Goal: Information Seeking & Learning: Learn about a topic

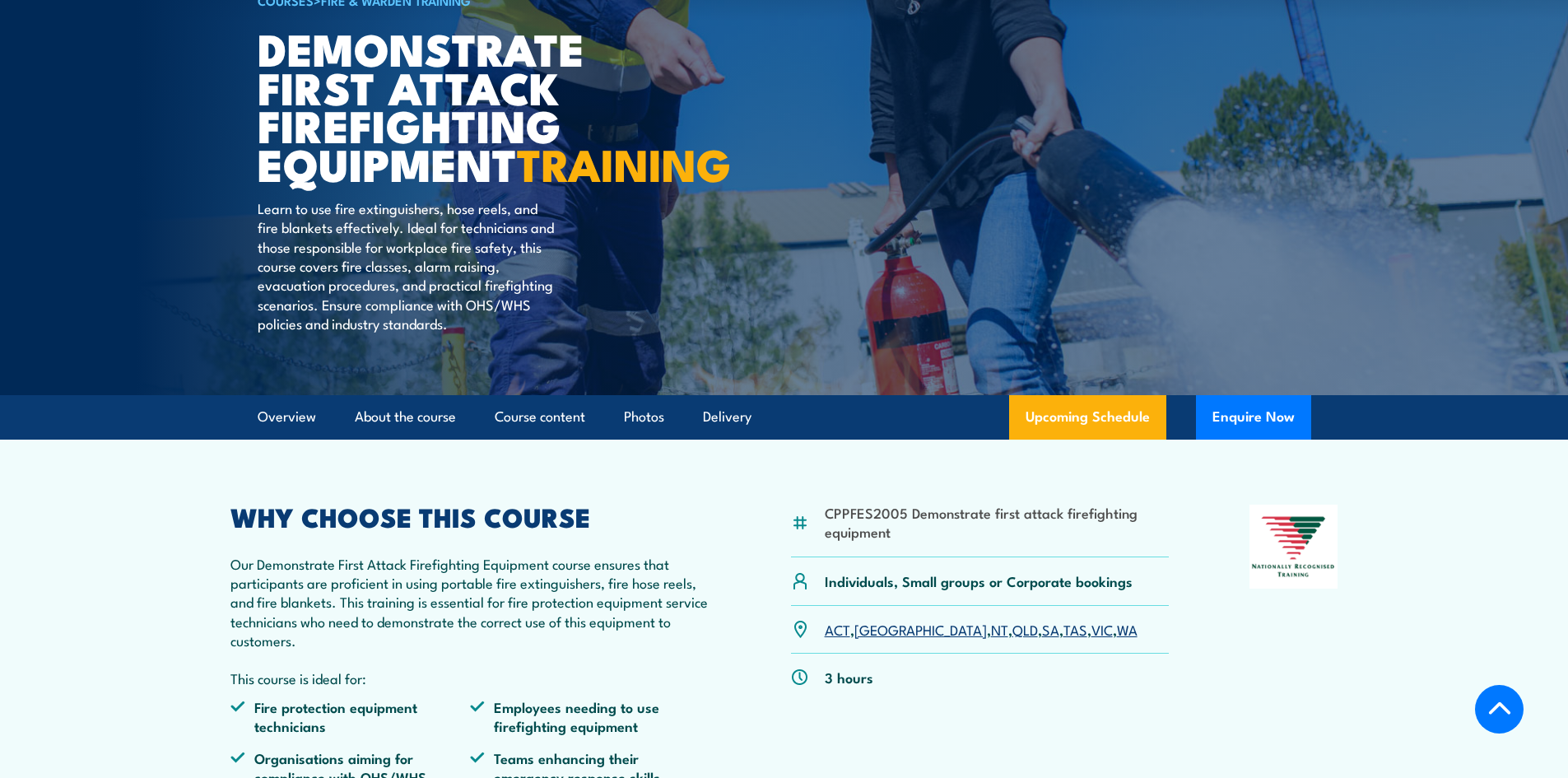
scroll to position [411, 0]
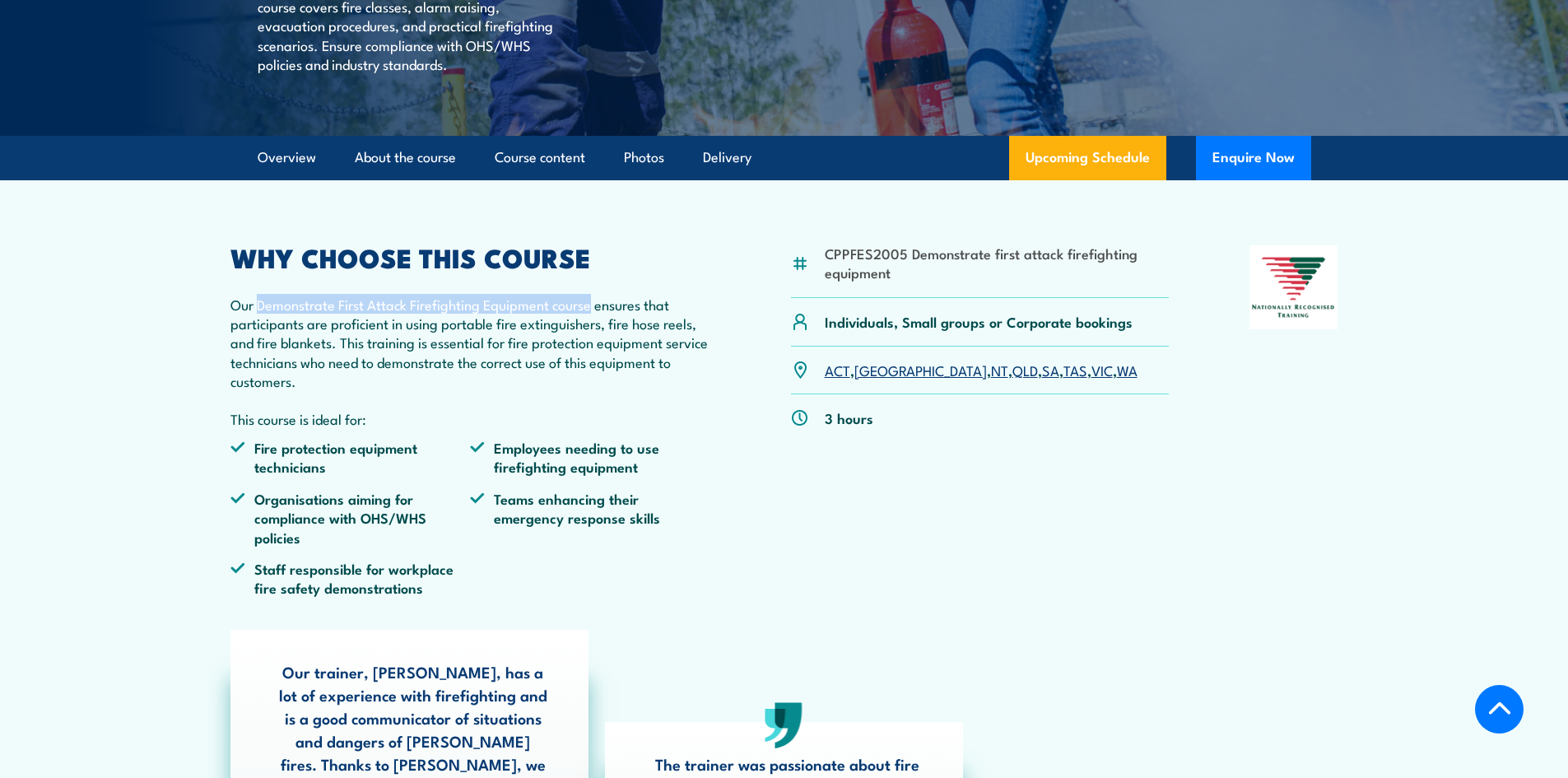
drag, startPoint x: 277, startPoint y: 340, endPoint x: 594, endPoint y: 339, distance: 317.0
click at [594, 339] on p "Our Demonstrate First Attack Firefighting Equipment course ensures that partici…" at bounding box center [470, 343] width 481 height 97
copy p "Demonstrate First Attack Firefighting Equipment course"
click at [570, 354] on p "Our Demonstrate First Attack Firefighting Equipment course ensures that partici…" at bounding box center [470, 343] width 481 height 97
drag, startPoint x: 594, startPoint y: 347, endPoint x: 253, endPoint y: 346, distance: 341.0
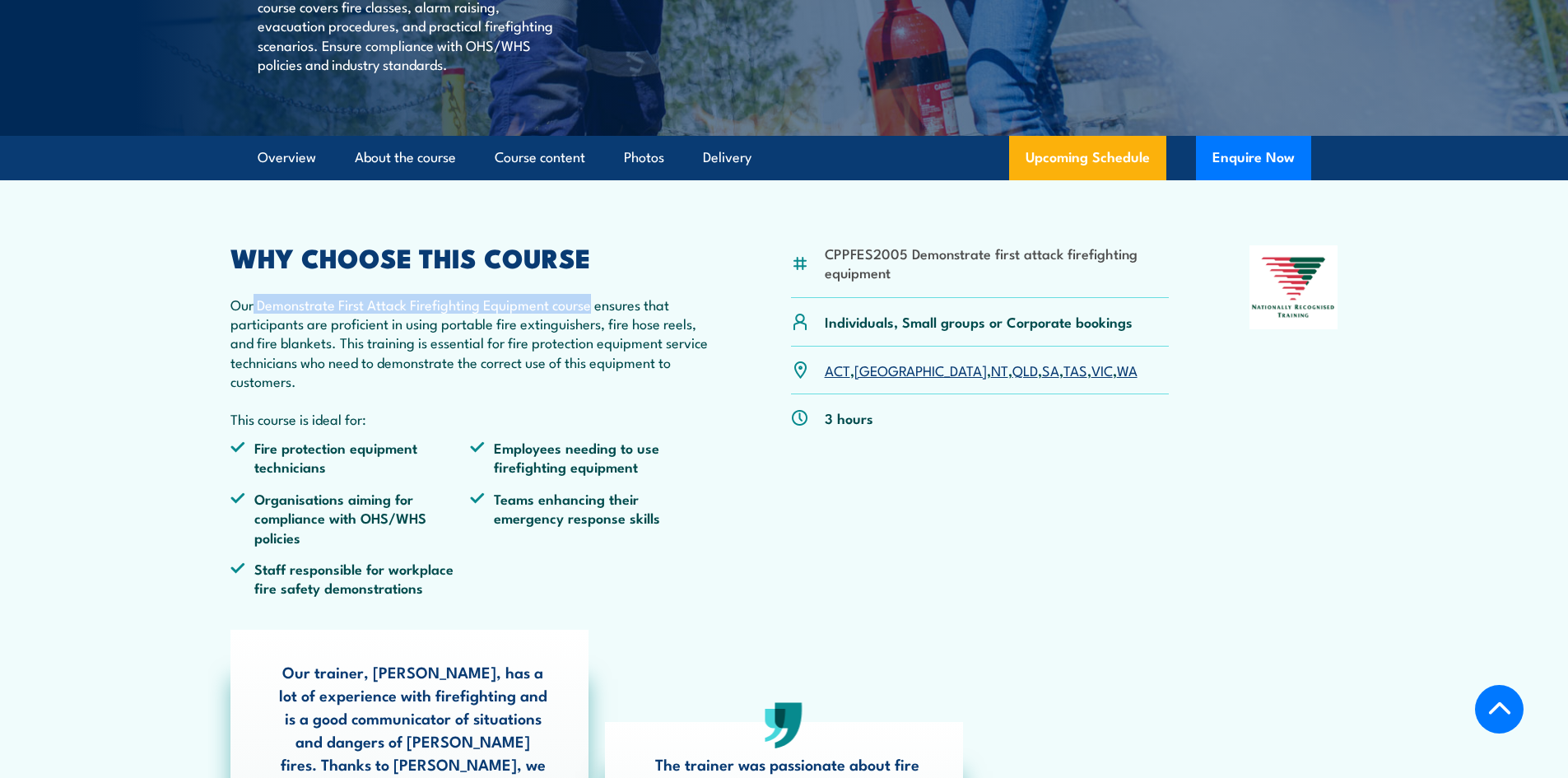
click at [253, 346] on p "Our Demonstrate First Attack Firefighting Equipment course ensures that partici…" at bounding box center [470, 343] width 481 height 97
copy p "Demonstrate First Attack Firefighting Equipment course"
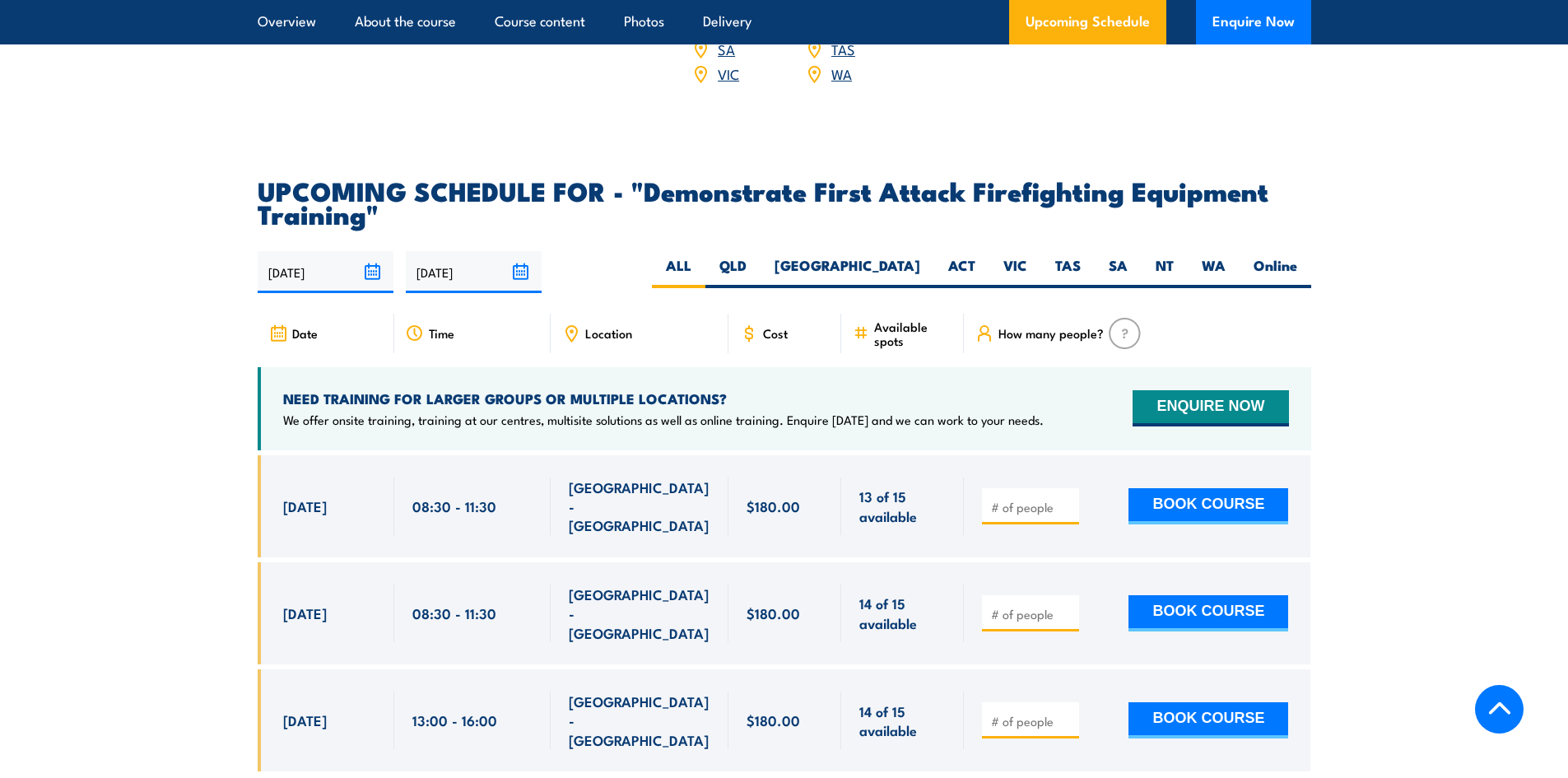
scroll to position [2867, 0]
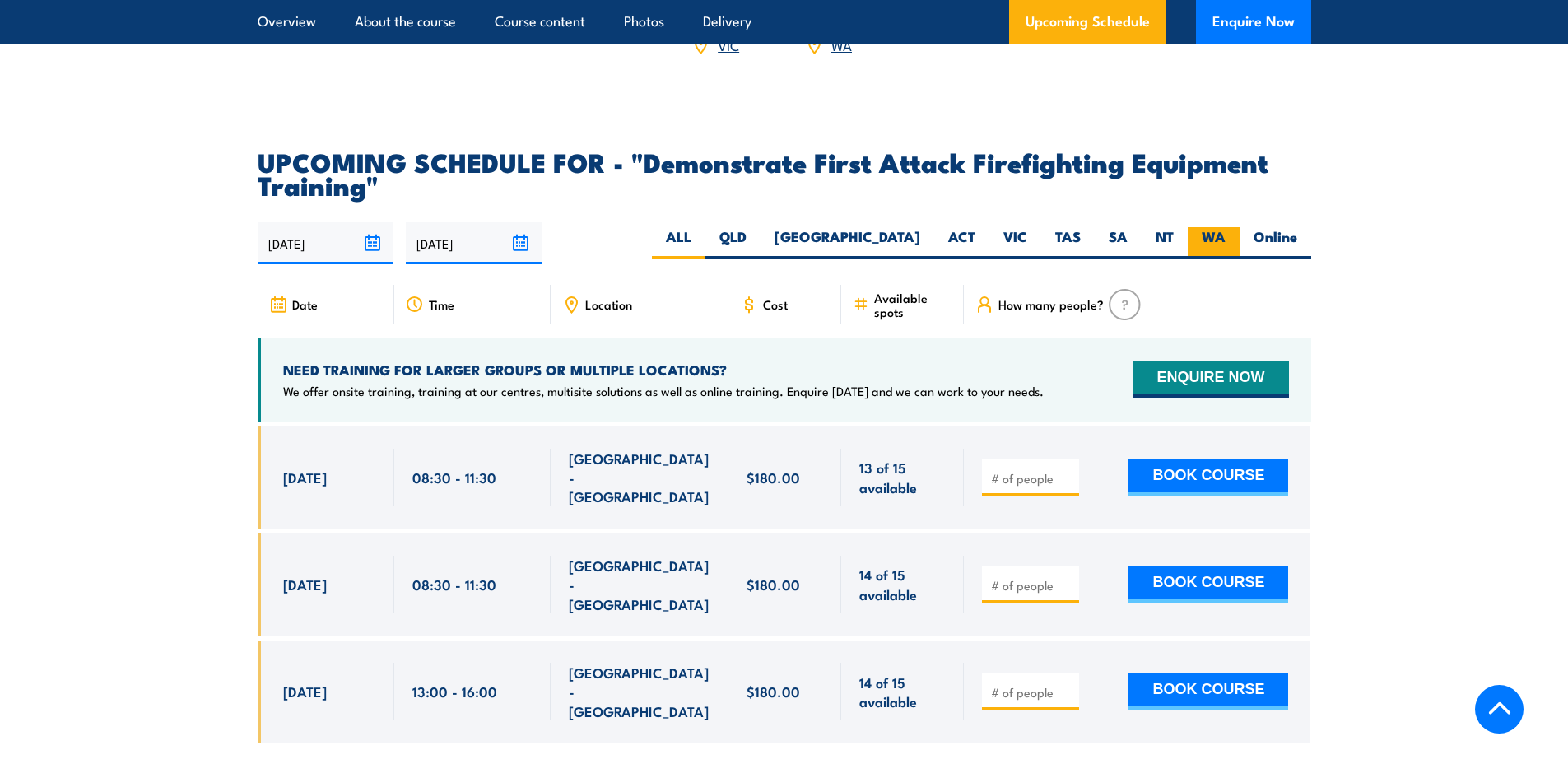
click at [1216, 227] on label "WA" at bounding box center [1214, 243] width 52 height 33
click at [1226, 227] on input "WA" at bounding box center [1231, 232] width 11 height 11
radio input "true"
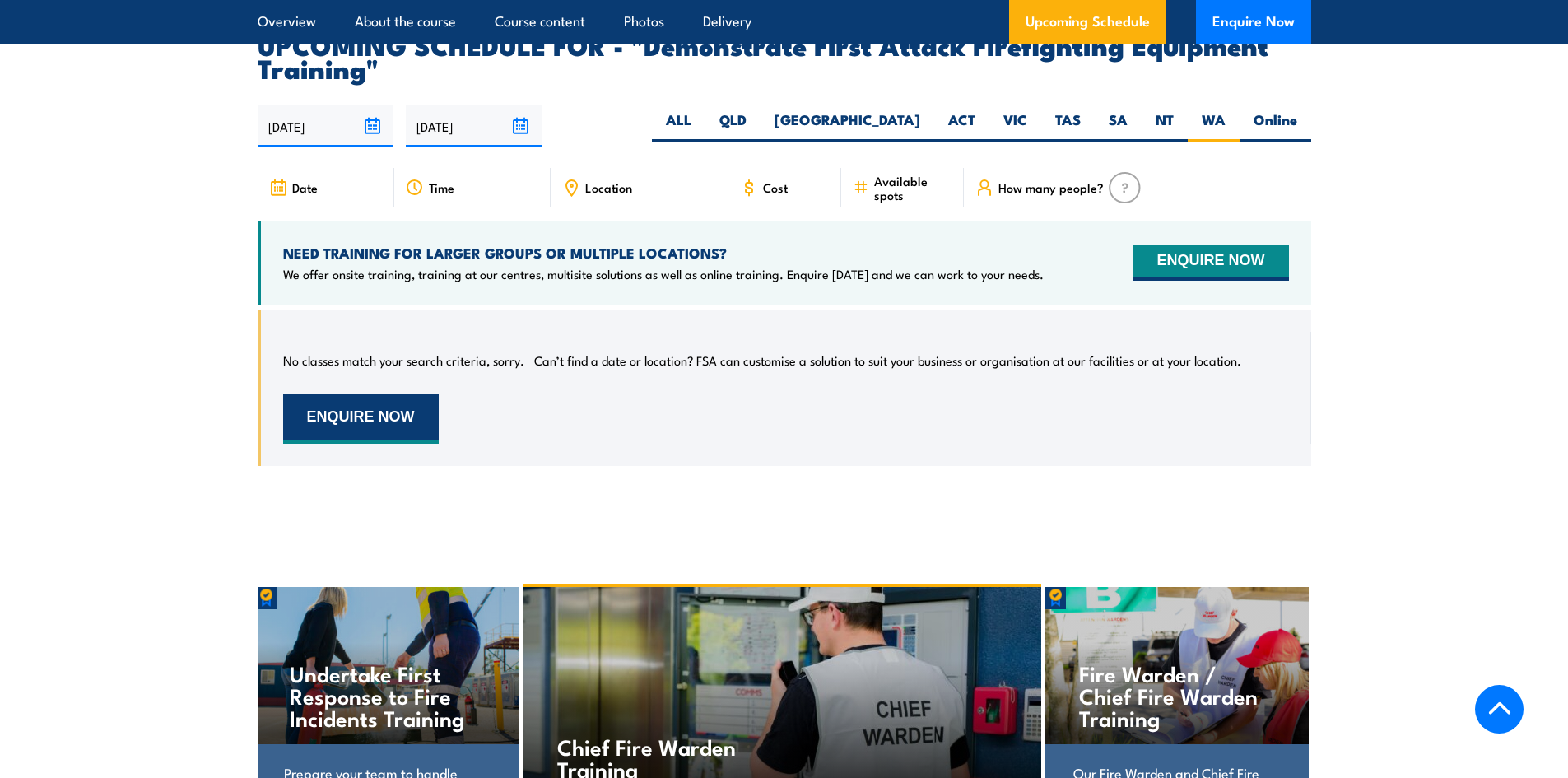
click at [369, 394] on button "ENQUIRE NOW" at bounding box center [361, 418] width 156 height 49
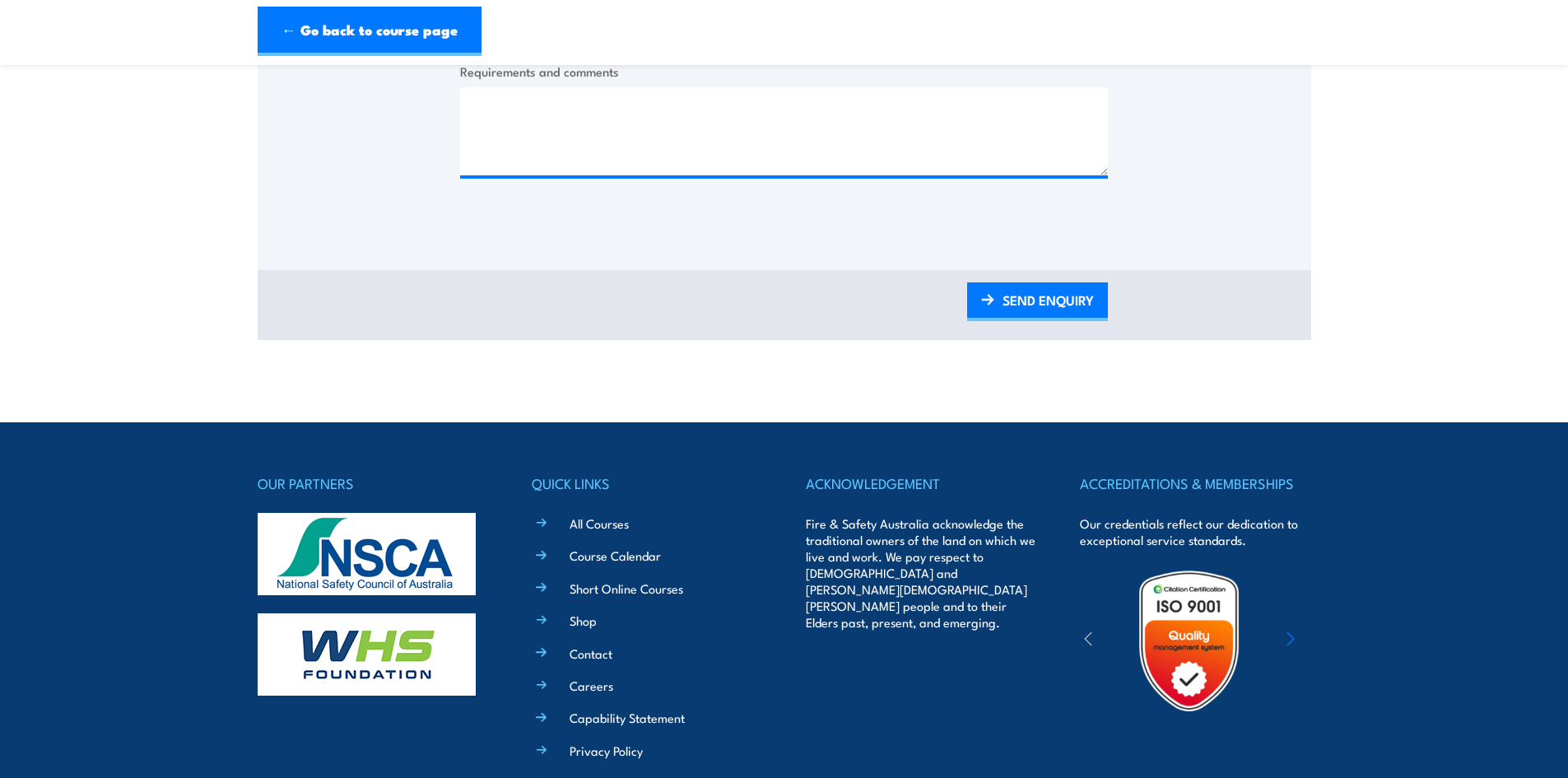
scroll to position [1028, 0]
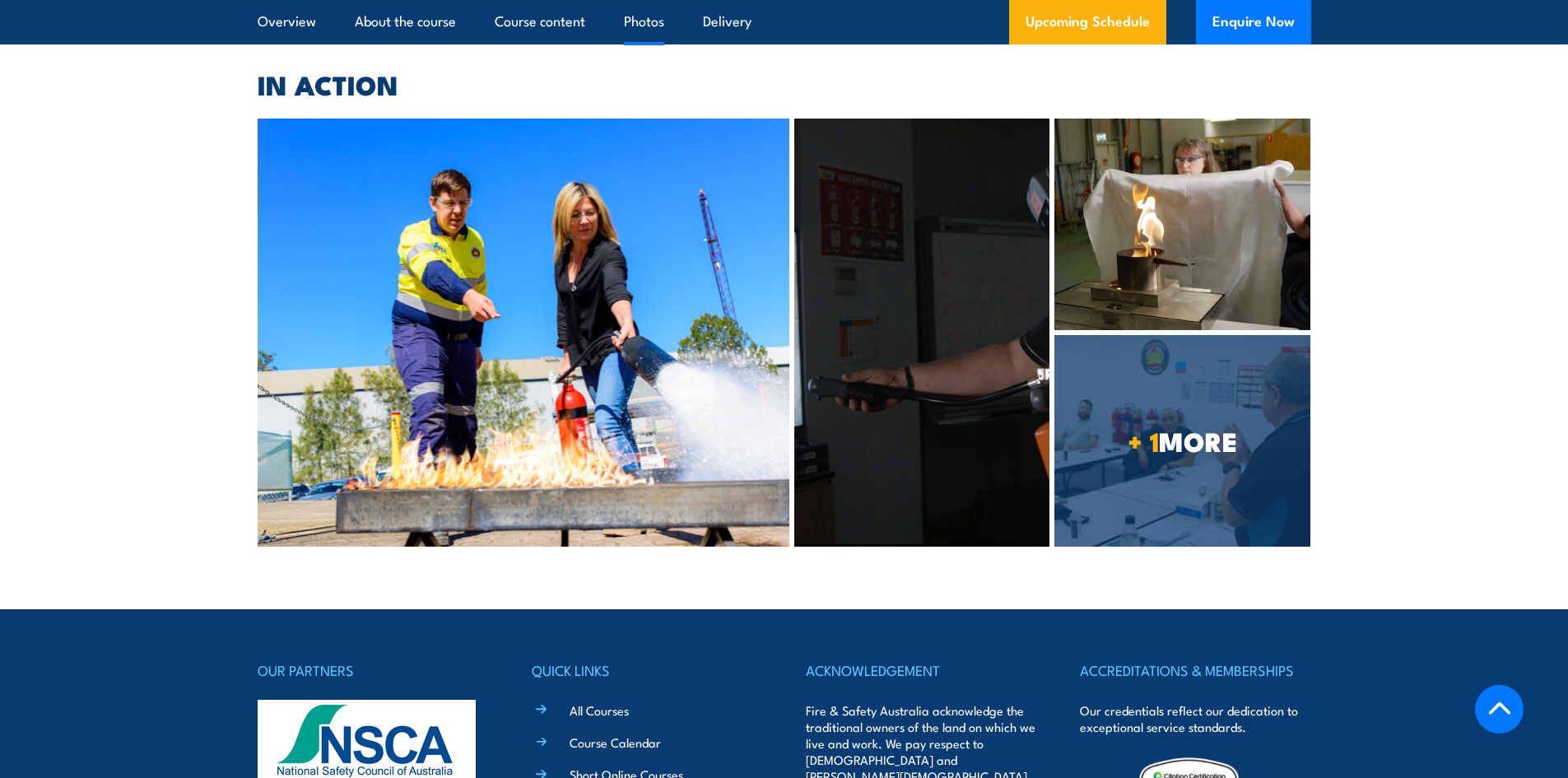
scroll to position [4432, 0]
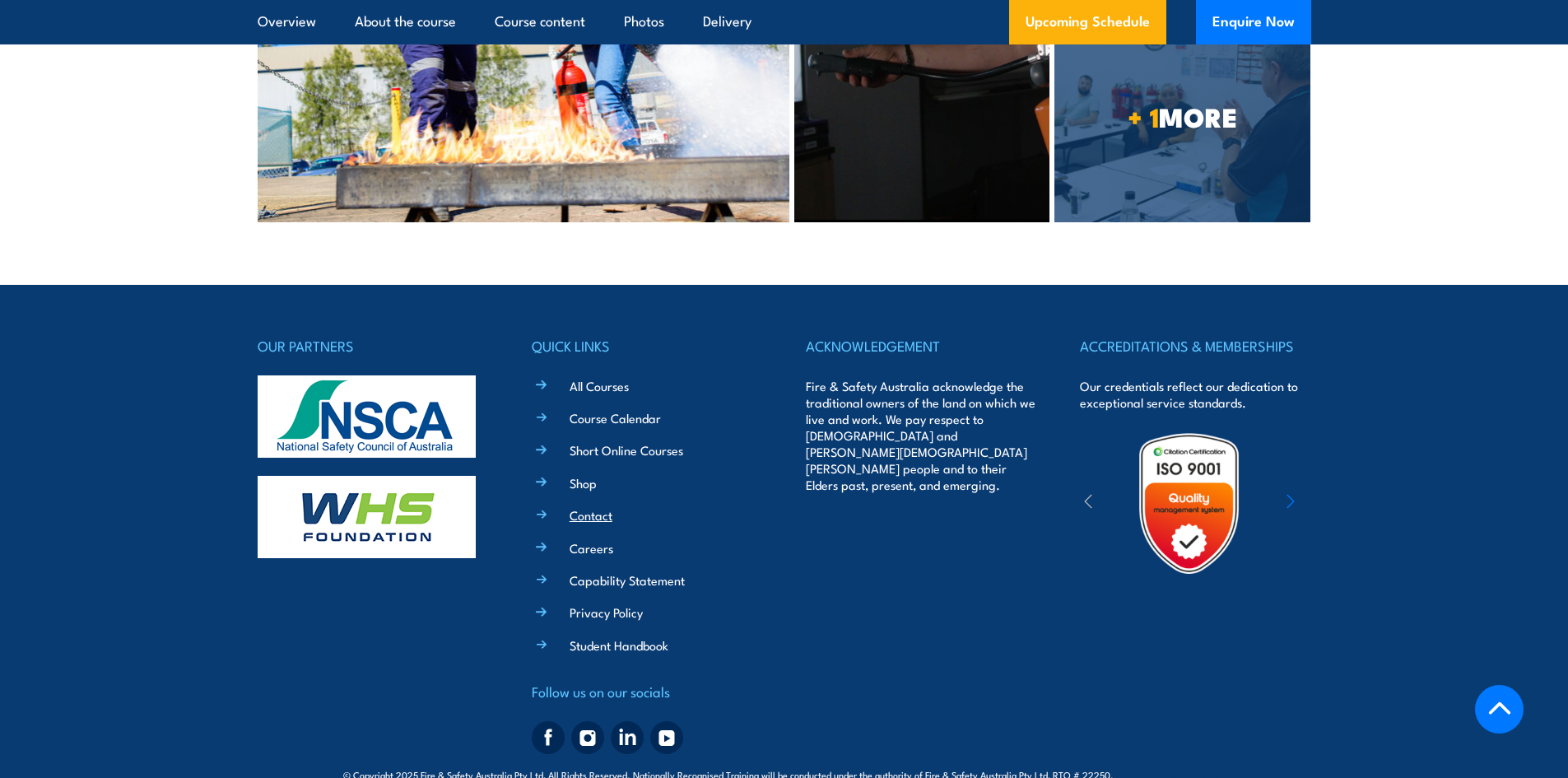
click at [586, 506] on link "Contact" at bounding box center [591, 515] width 43 height 18
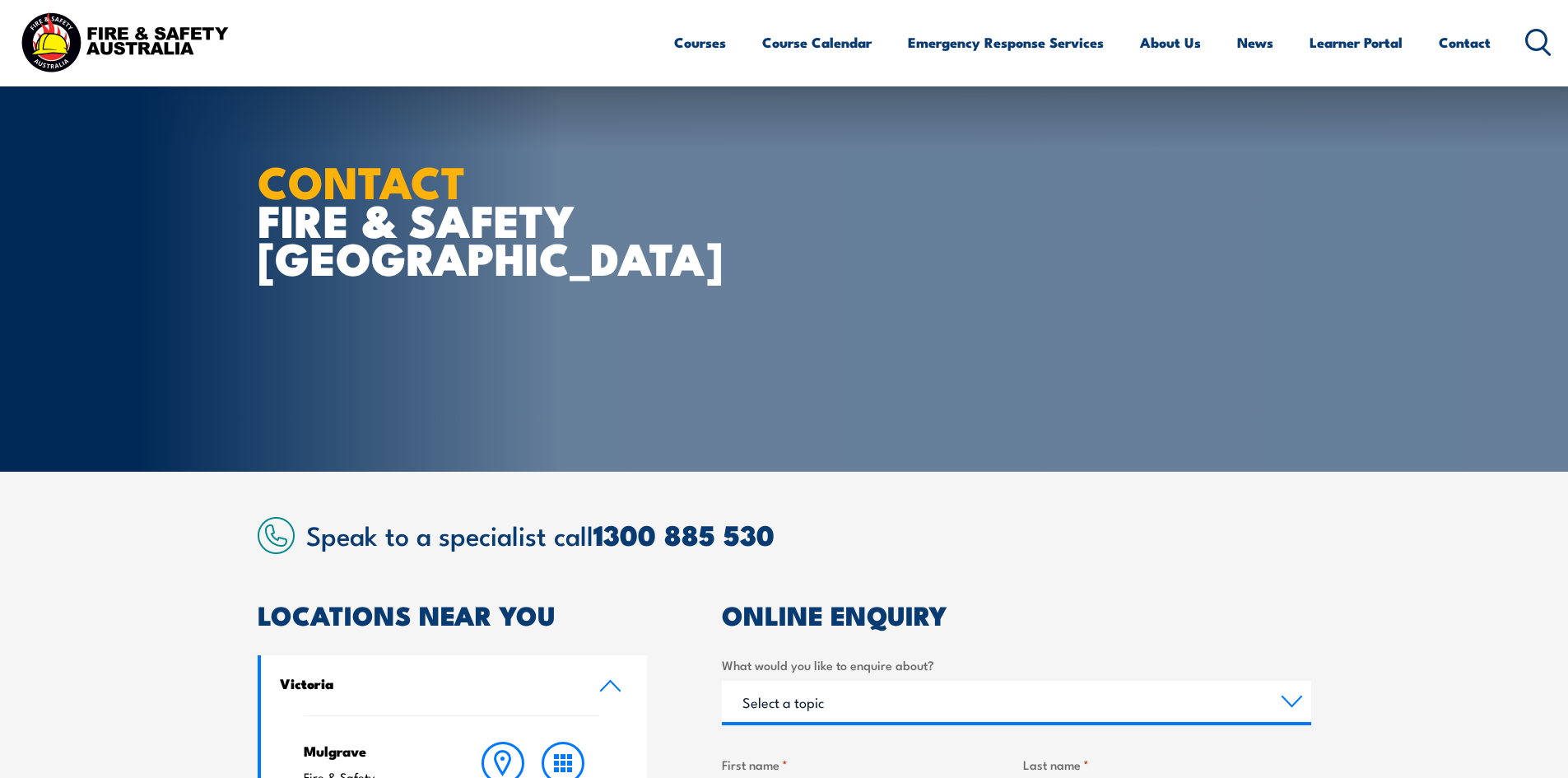
scroll to position [329, 0]
